Goal: Information Seeking & Learning: Understand process/instructions

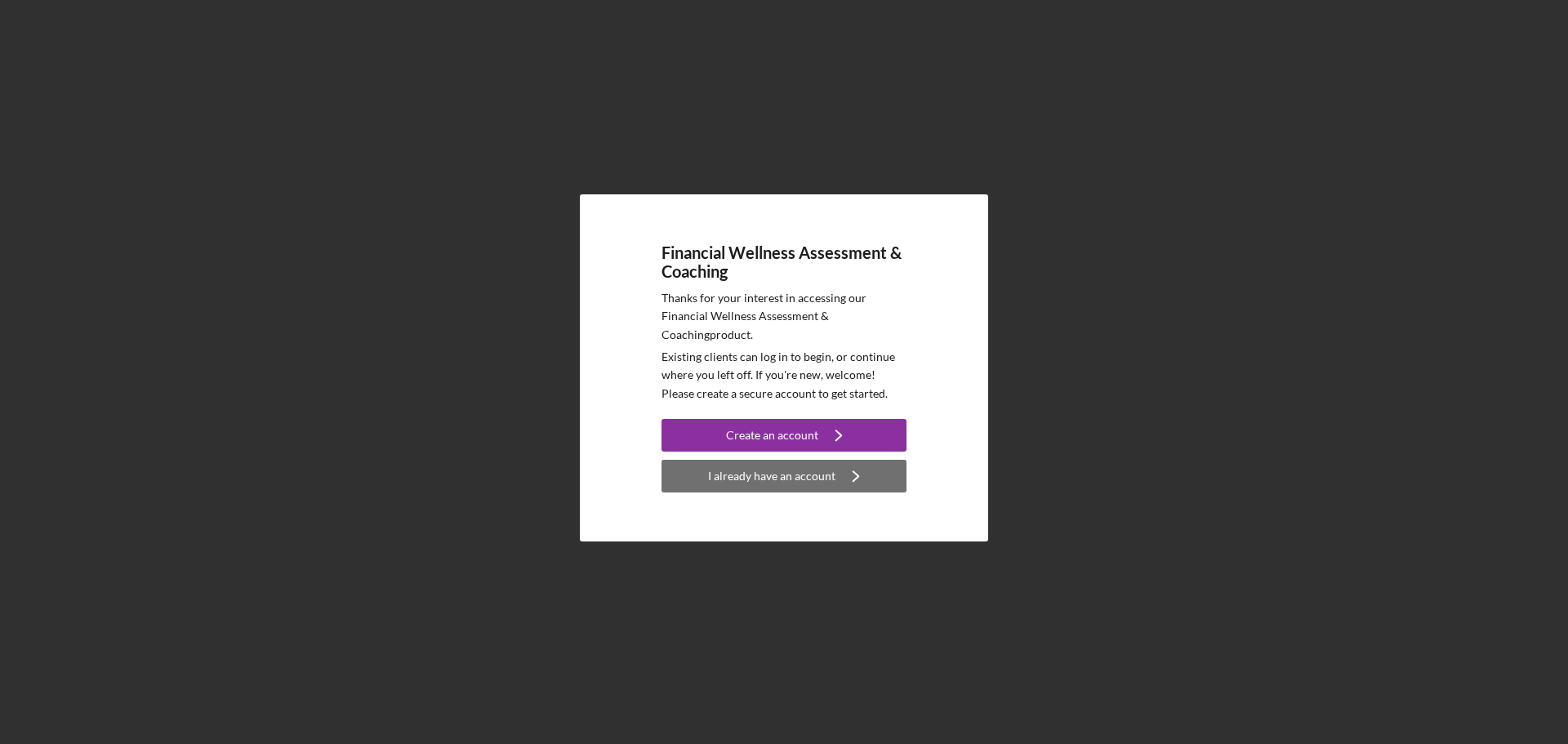
click at [827, 467] on div "I already have an account" at bounding box center [771, 476] width 127 height 33
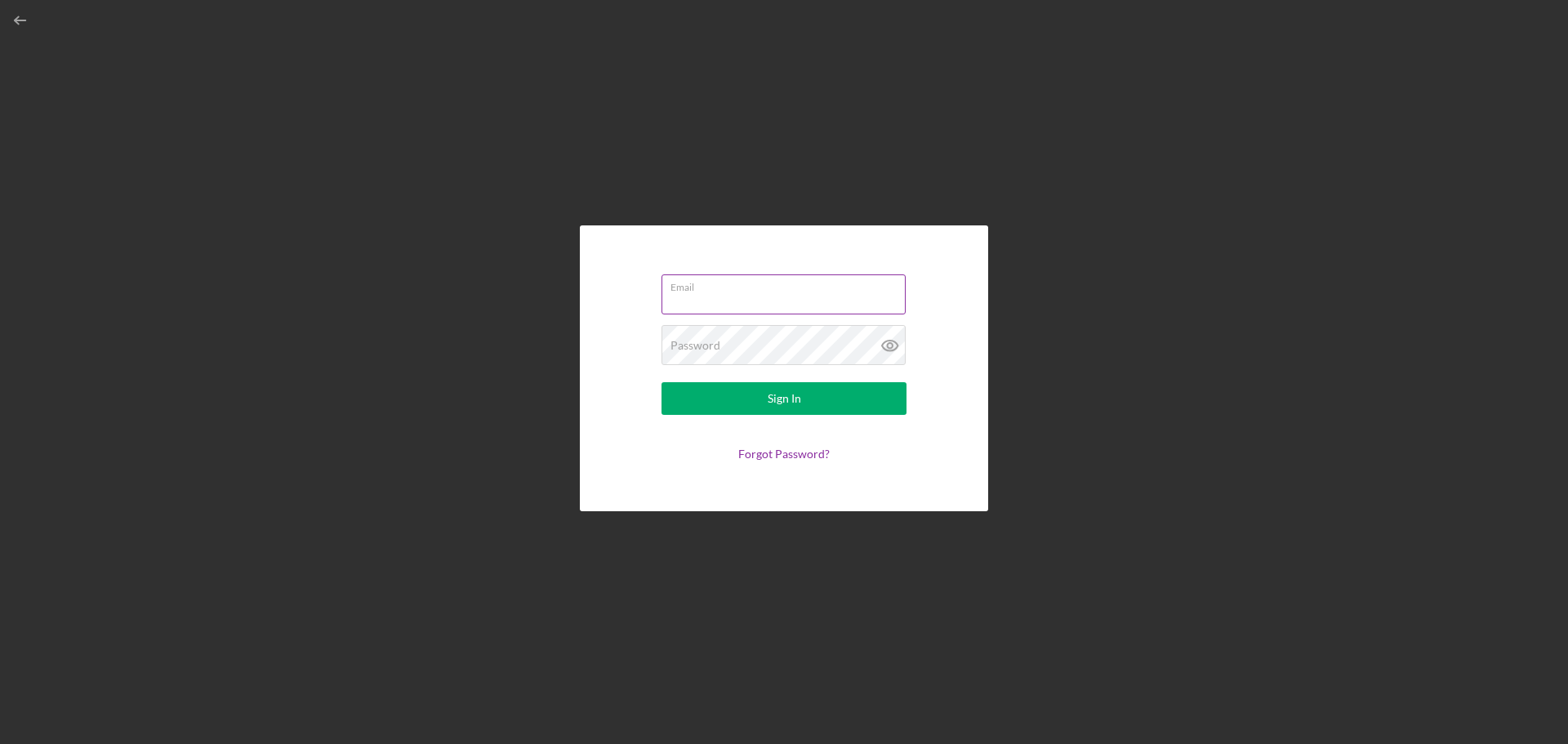
type input "[EMAIL_ADDRESS][DOMAIN_NAME]"
click at [772, 298] on input "[EMAIL_ADDRESS][DOMAIN_NAME]" at bounding box center [783, 294] width 244 height 39
click at [707, 404] on button "Sign In" at bounding box center [784, 398] width 245 height 33
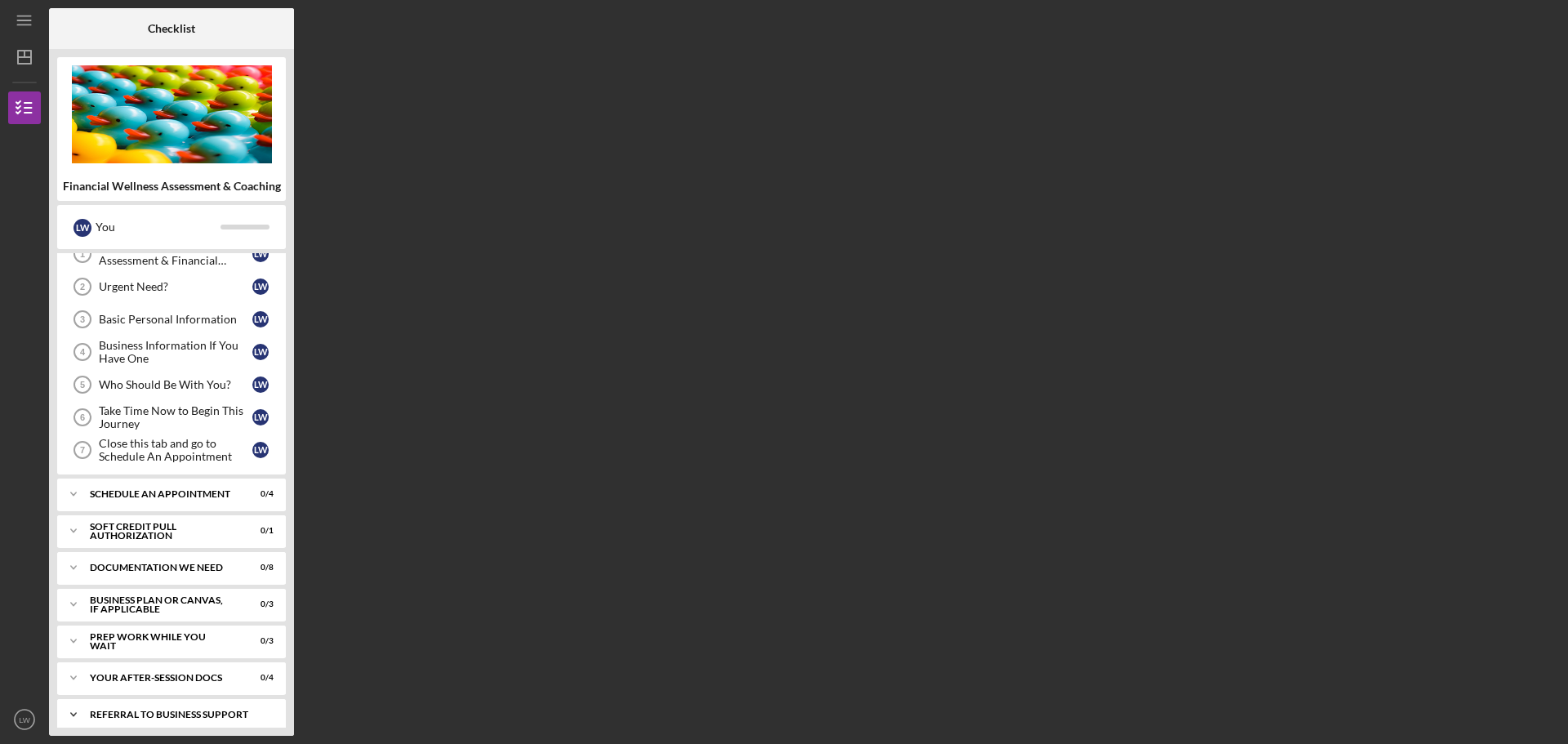
scroll to position [98, 0]
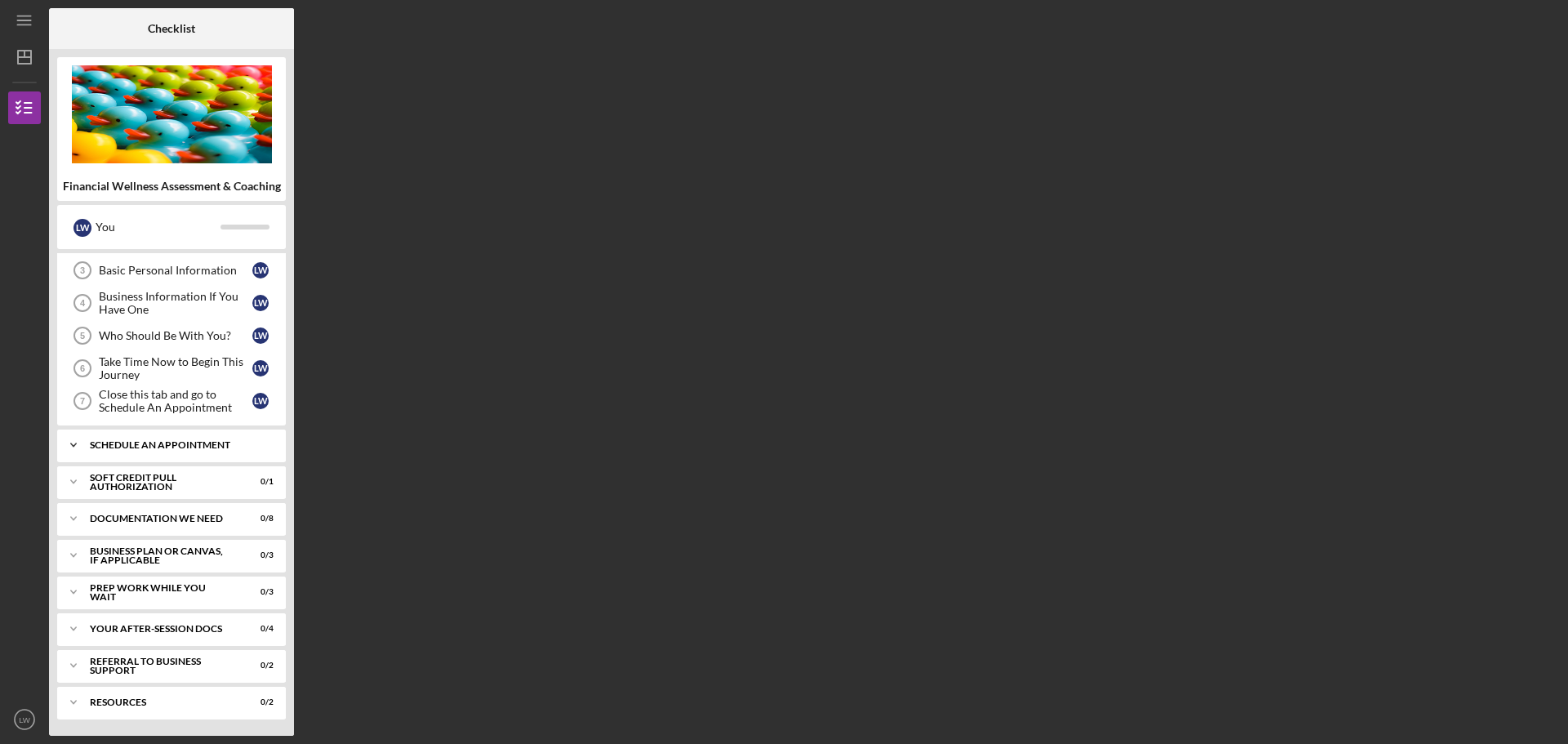
click at [75, 444] on icon "Icon/Expander" at bounding box center [73, 444] width 33 height 33
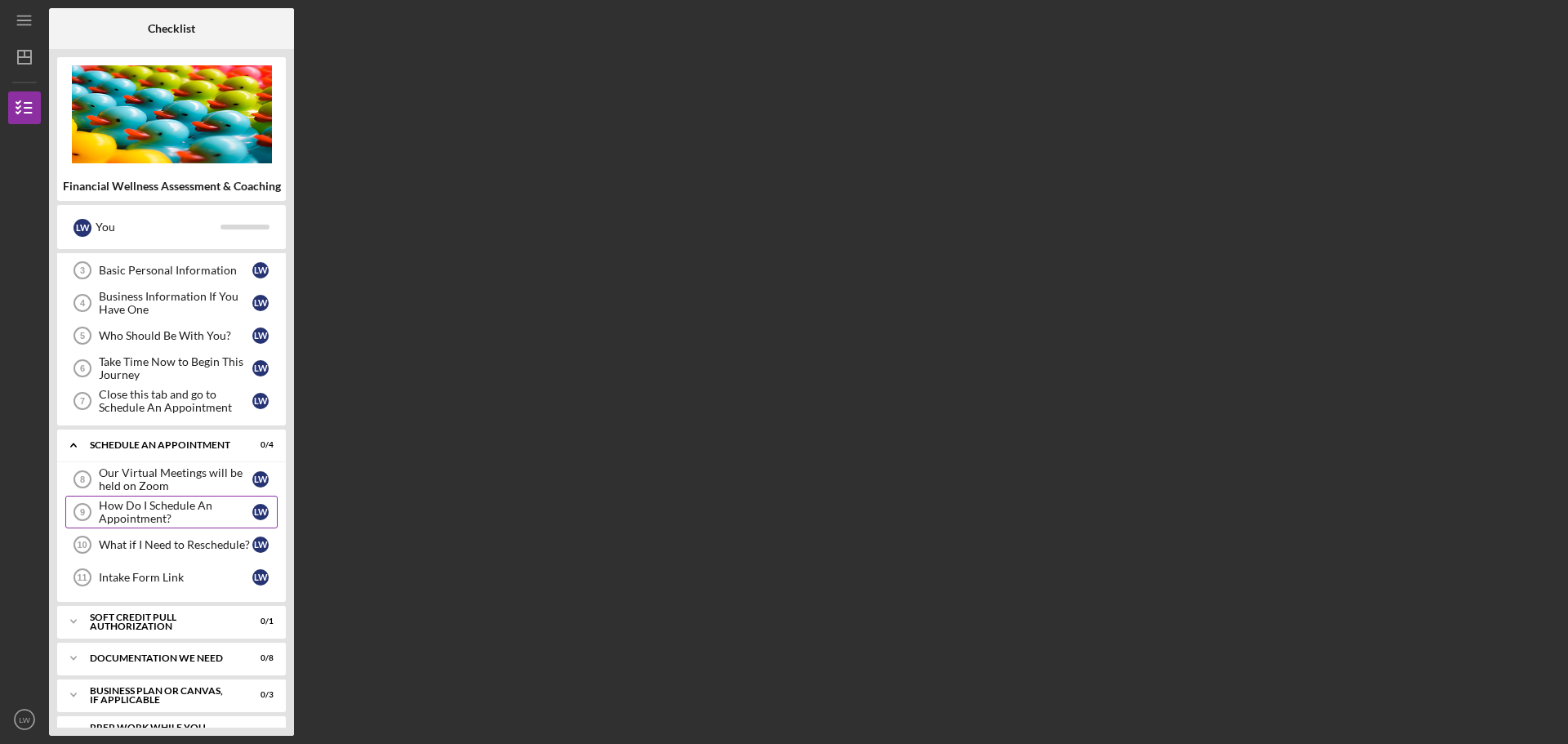
click at [122, 509] on div "How Do I Schedule An Appointment?" at bounding box center [175, 511] width 154 height 26
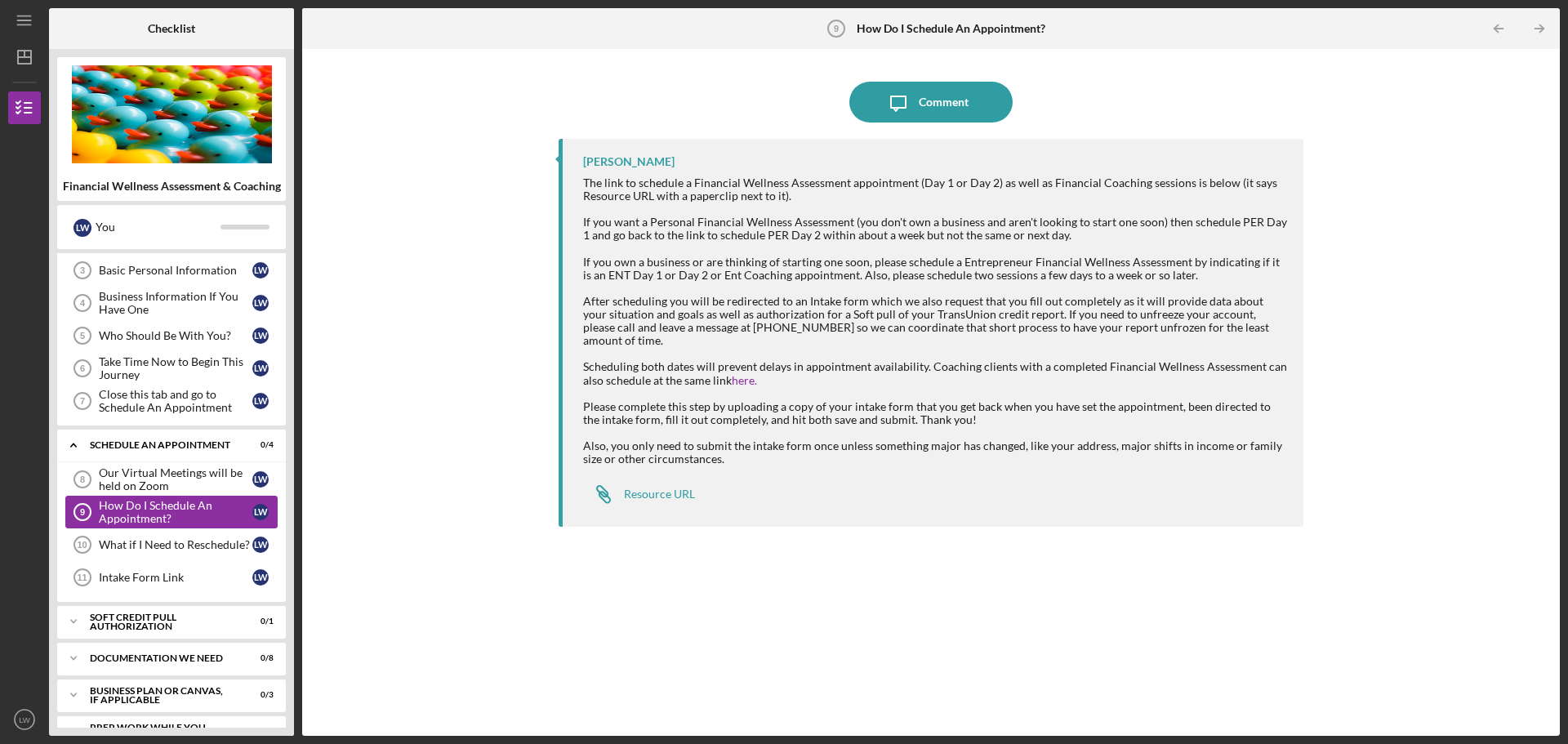
click at [159, 509] on div "How Do I Schedule An Appointment?" at bounding box center [175, 511] width 154 height 26
click at [667, 487] on div "Resource URL" at bounding box center [660, 493] width 71 height 13
